Goal: Obtain resource: Download file/media

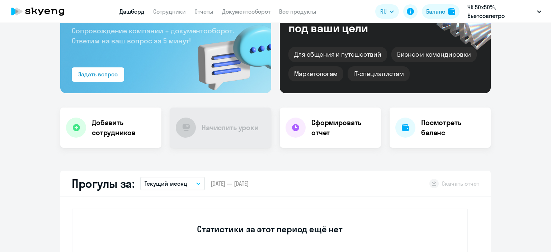
scroll to position [144, 0]
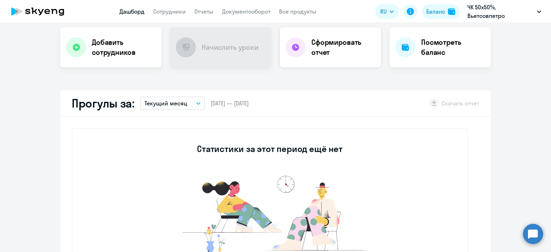
click at [319, 44] on h4 "Сформировать отчет" at bounding box center [343, 47] width 64 height 20
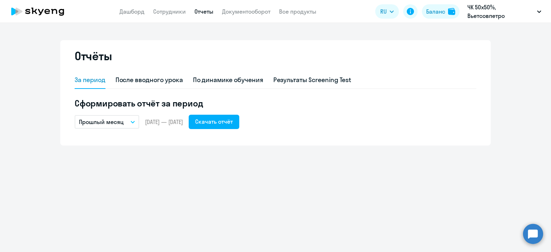
click at [132, 122] on icon "button" at bounding box center [133, 122] width 4 height 2
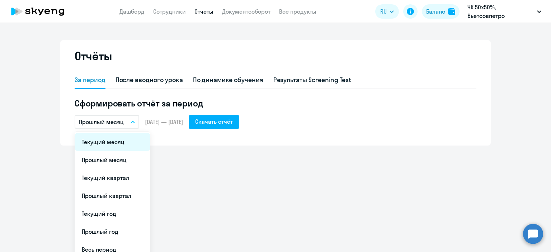
click at [105, 144] on li "Текущий месяц" at bounding box center [113, 142] width 76 height 18
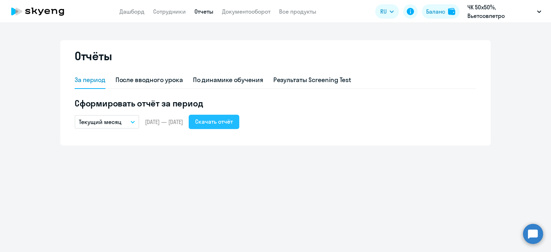
click at [220, 122] on div "Скачать отчёт" at bounding box center [214, 121] width 38 height 9
